Goal: Transaction & Acquisition: Book appointment/travel/reservation

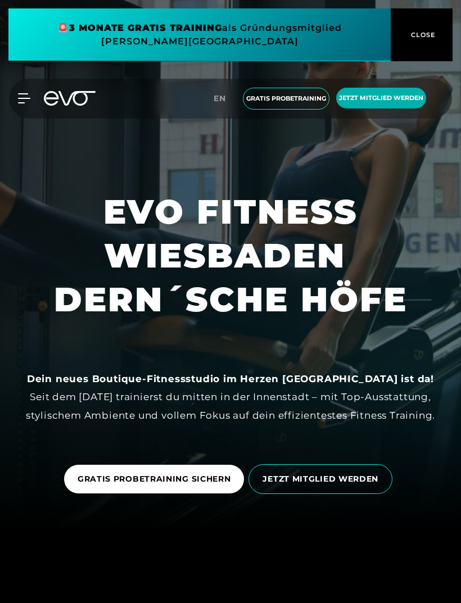
click at [191, 493] on link "GRATIS PROBETRAINING SICHERN" at bounding box center [154, 479] width 180 height 29
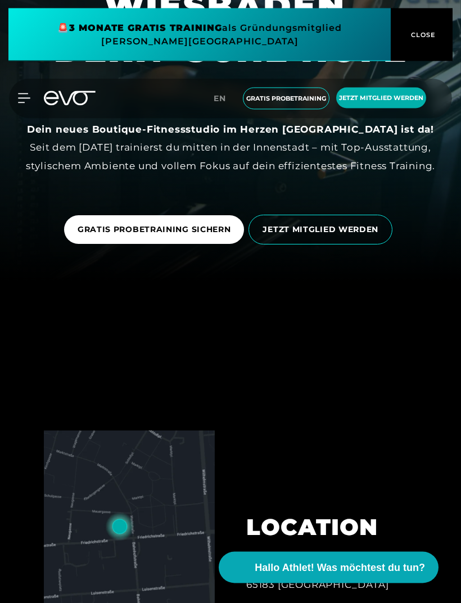
scroll to position [325, 0]
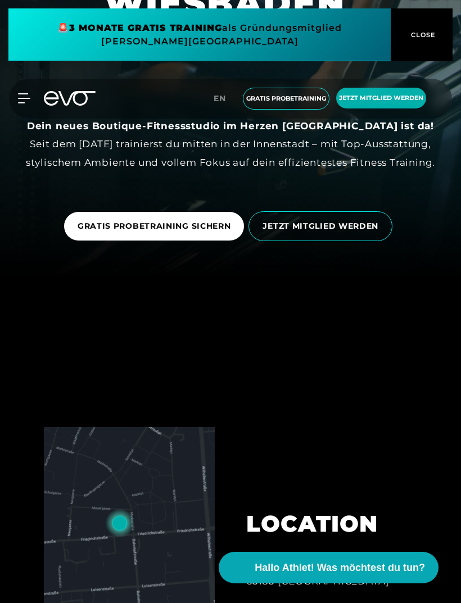
click at [199, 232] on span "GRATIS PROBETRAINING SICHERN" at bounding box center [154, 226] width 153 height 12
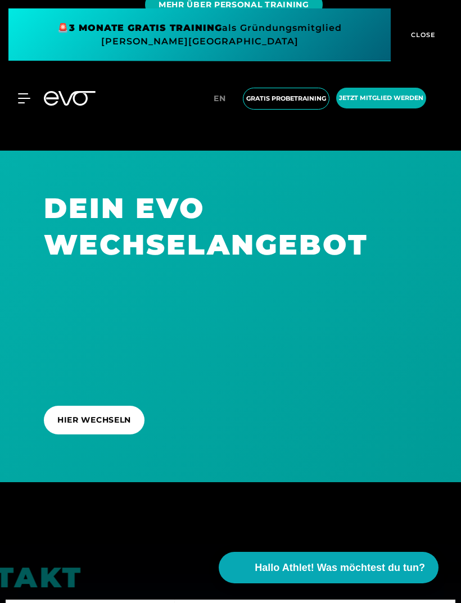
scroll to position [3725, 0]
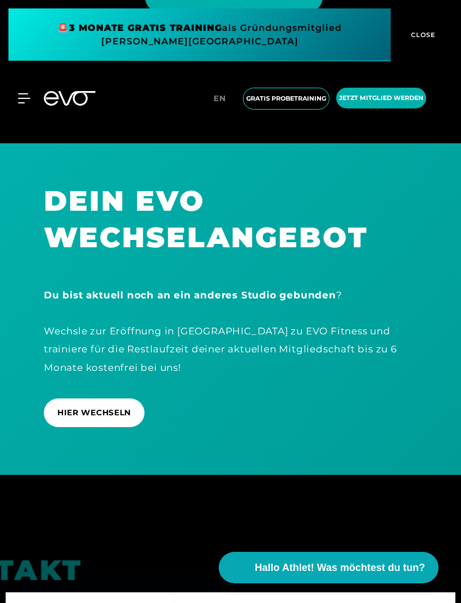
click at [287, 99] on span "Gratis Probetraining" at bounding box center [286, 99] width 80 height 10
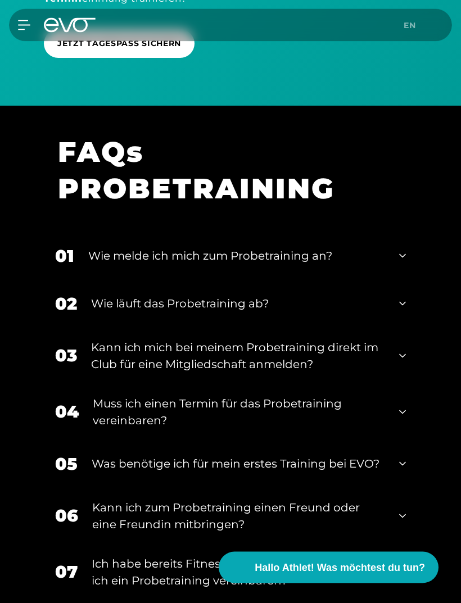
scroll to position [1267, 0]
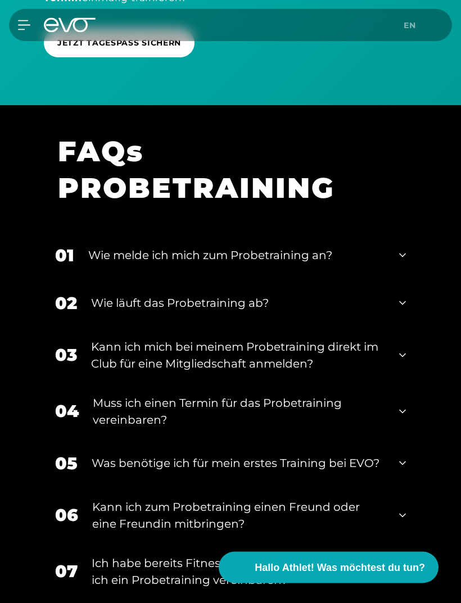
click at [415, 261] on div "01 Wie [PERSON_NAME] ich mich zum Probetraining an?" at bounding box center [230, 256] width 373 height 48
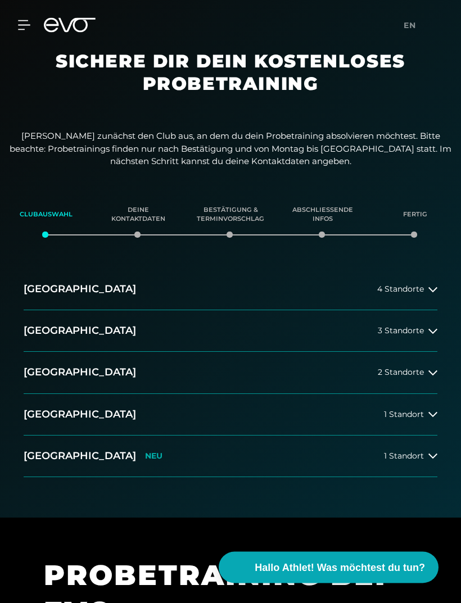
scroll to position [0, 0]
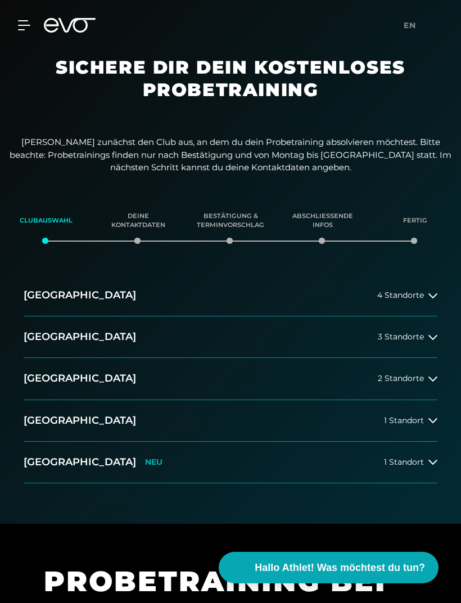
click at [416, 458] on span "1 Standort" at bounding box center [404, 462] width 40 height 8
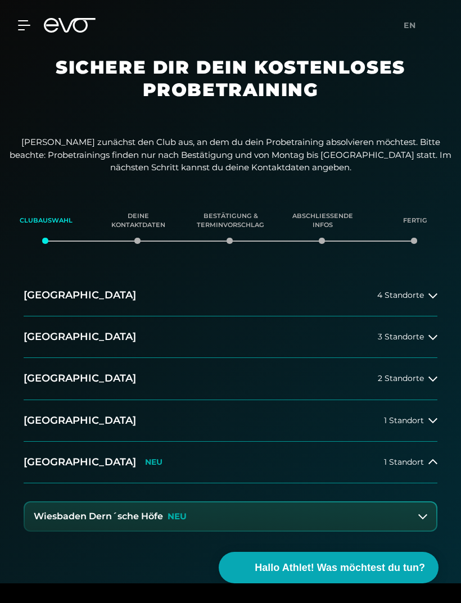
click at [279, 520] on button "Wiesbaden Dern´sche Höfe NEU" at bounding box center [230, 516] width 411 height 28
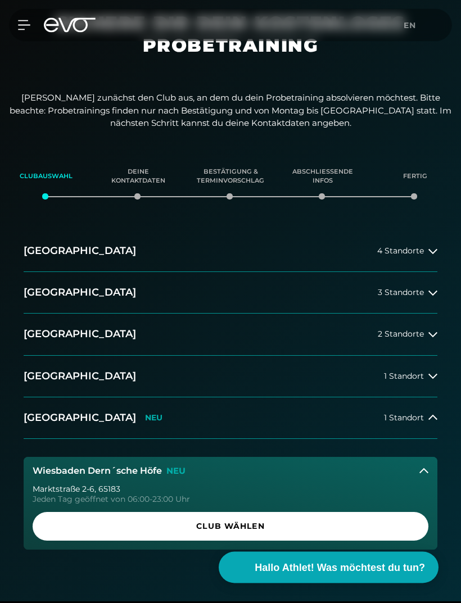
scroll to position [46, 0]
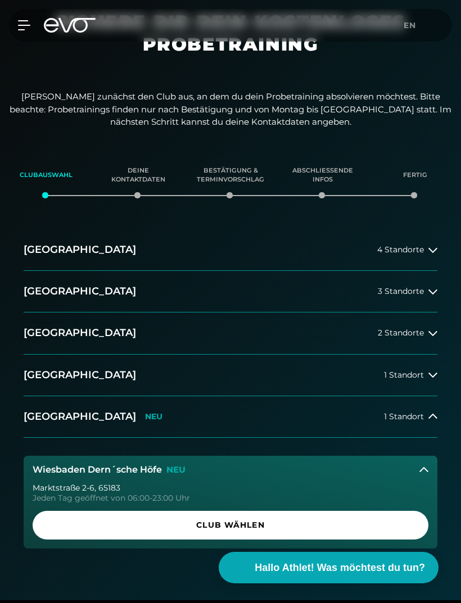
click at [269, 522] on span "Club wählen" at bounding box center [230, 525] width 369 height 12
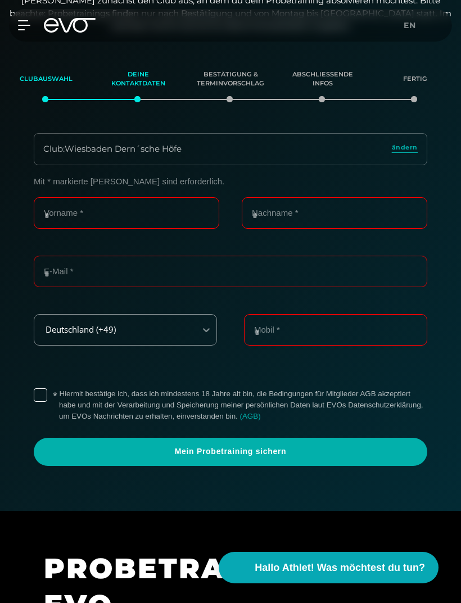
scroll to position [143, 0]
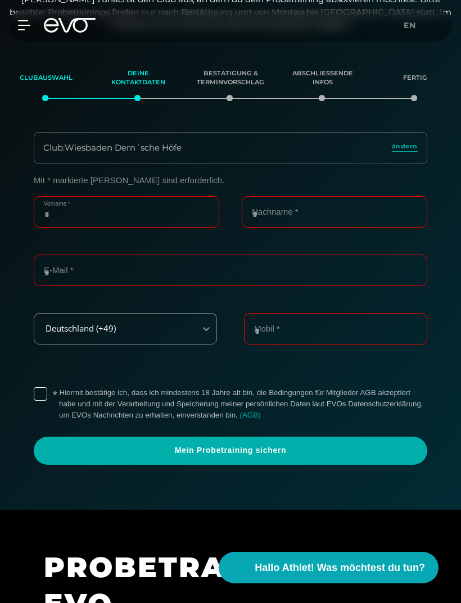
click at [126, 210] on input "Vorname *" at bounding box center [126, 211] width 185 height 31
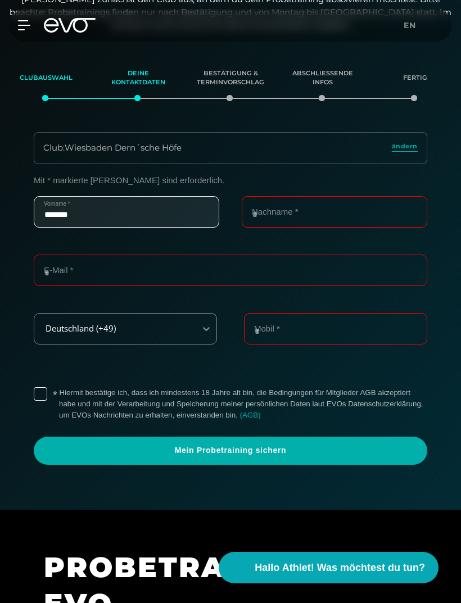
type input "******"
click at [306, 208] on input "Nachname *" at bounding box center [334, 211] width 185 height 31
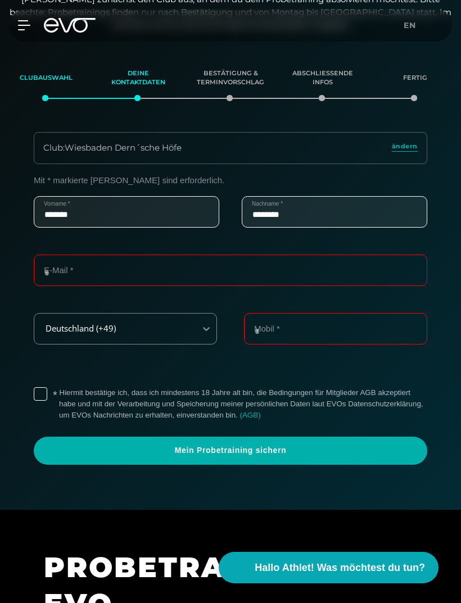
type input "*******"
click at [129, 266] on input "E-Mail *" at bounding box center [230, 269] width 393 height 31
type input "**********"
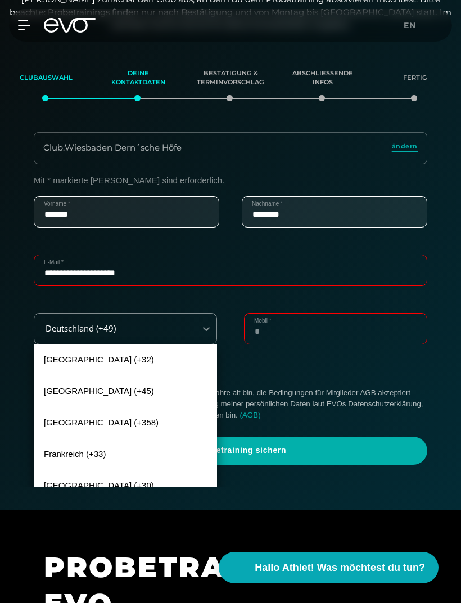
click at [322, 319] on input "Mobil *" at bounding box center [335, 328] width 183 height 31
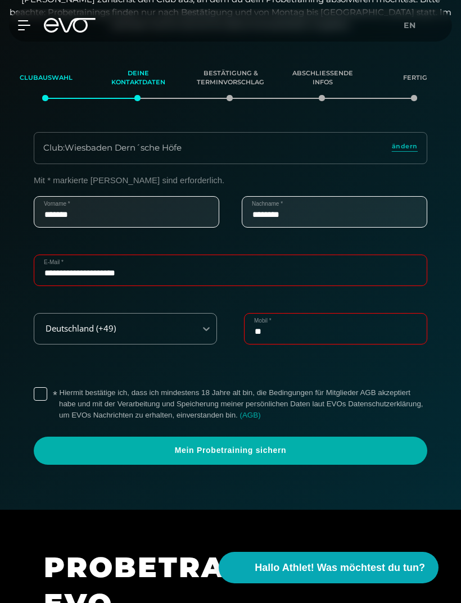
type input "*"
type input "**********"
click at [293, 447] on span "Mein Probetraining sichern" at bounding box center [230, 450] width 366 height 11
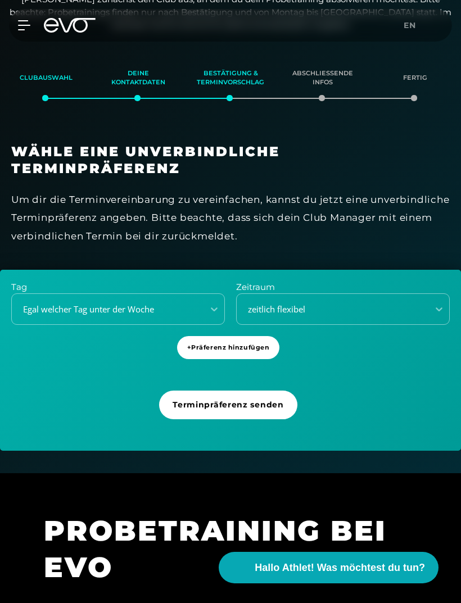
click at [360, 401] on div "Tag Egal [PERSON_NAME] Tag unter der Woche Zeitraum zeitlich flexibel + Präfere…" at bounding box center [230, 360] width 461 height 181
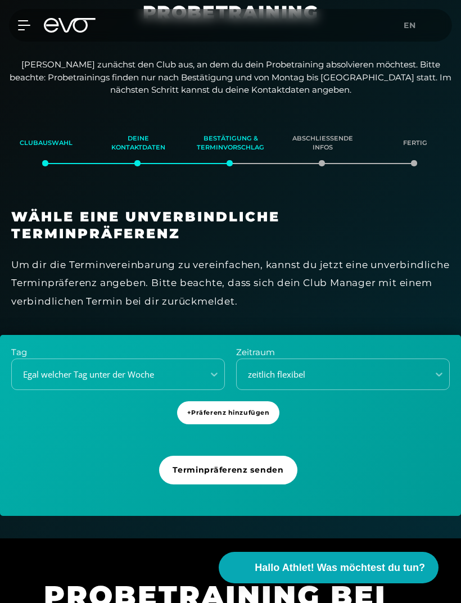
scroll to position [47, 0]
